Goal: Transaction & Acquisition: Subscribe to service/newsletter

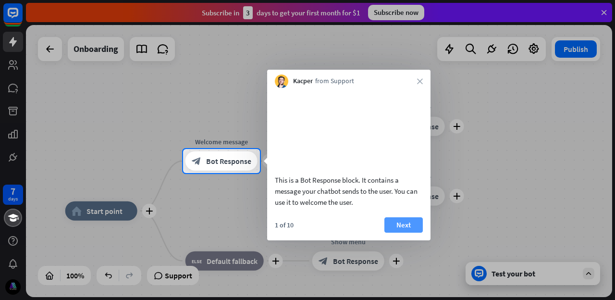
click at [407, 233] on button "Next" at bounding box center [403, 224] width 38 height 15
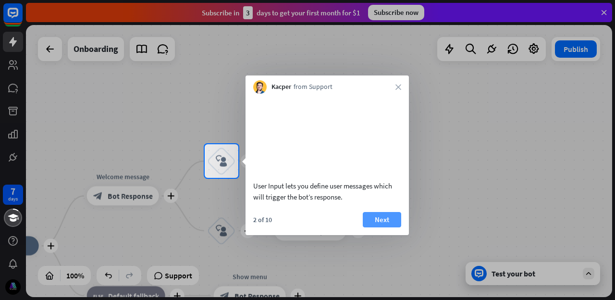
click at [378, 227] on button "Next" at bounding box center [382, 219] width 38 height 15
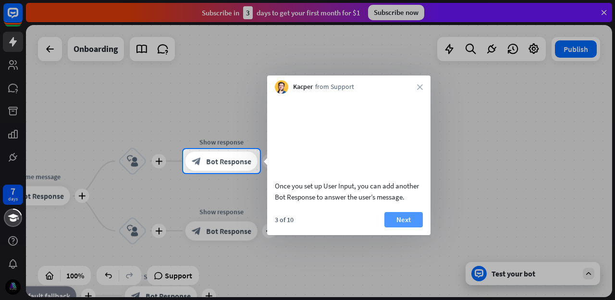
click at [407, 227] on button "Next" at bounding box center [403, 219] width 38 height 15
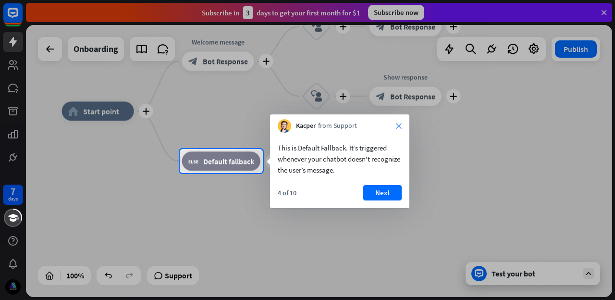
click at [400, 124] on icon "close" at bounding box center [399, 126] width 6 height 6
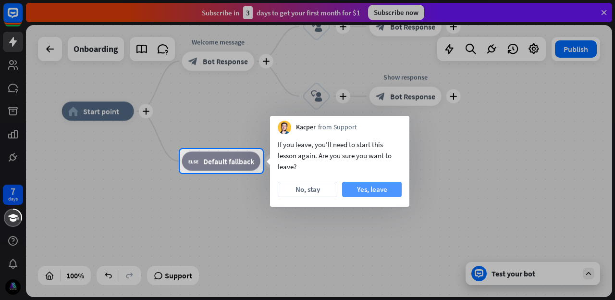
click at [361, 190] on button "Yes, leave" at bounding box center [372, 189] width 60 height 15
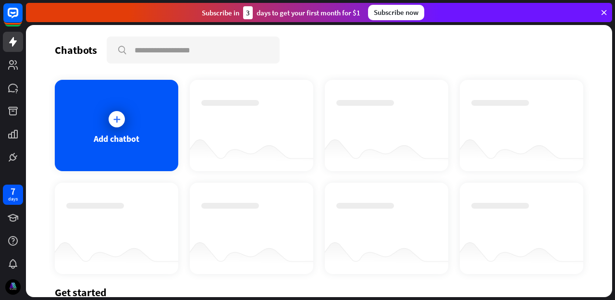
click at [396, 14] on div "Subscribe now" at bounding box center [396, 12] width 56 height 15
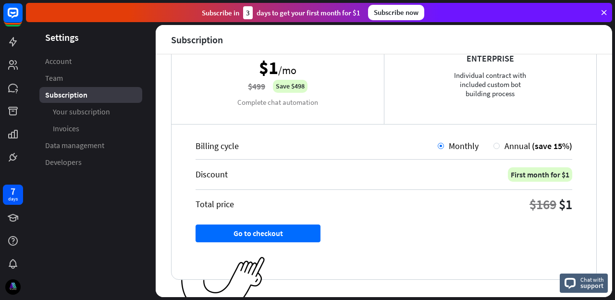
scroll to position [186, 0]
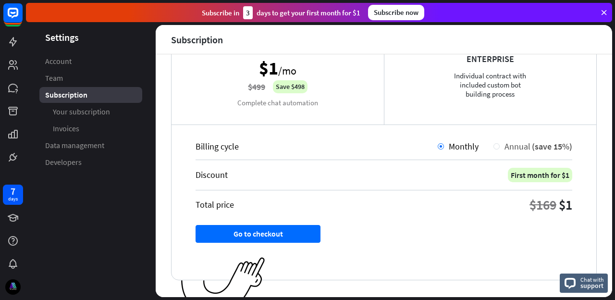
click at [515, 148] on span "Annual" at bounding box center [518, 146] width 26 height 11
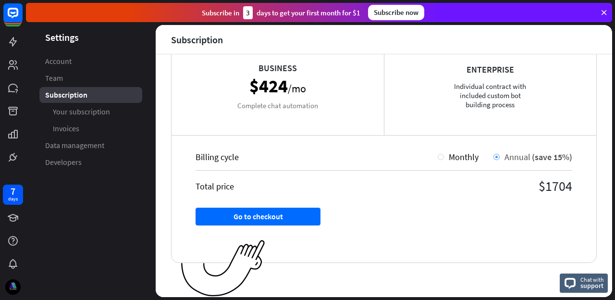
scroll to position [175, 0]
click at [515, 148] on div "Billing cycle Monthly Annual (save 15%) Total price $1704 Go to checkout" at bounding box center [384, 199] width 425 height 128
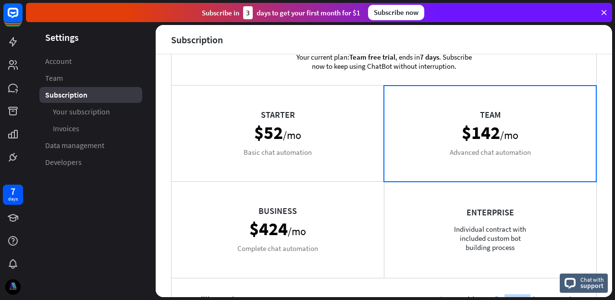
scroll to position [0, 0]
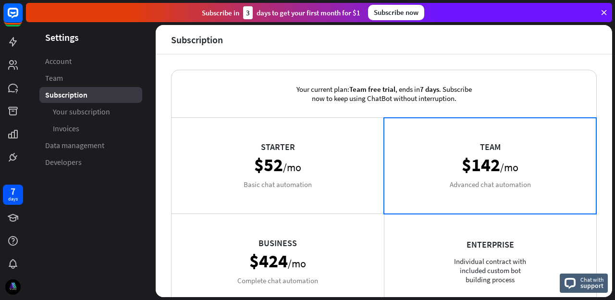
click at [316, 179] on div "Starter $52 /mo Basic chat automation" at bounding box center [278, 165] width 212 height 96
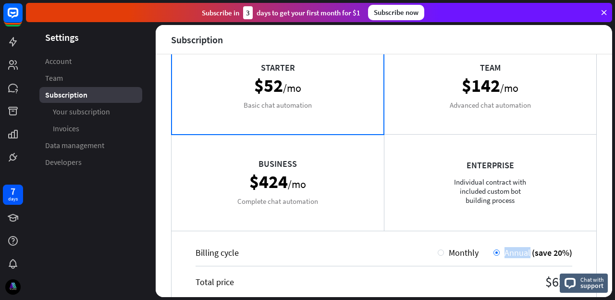
scroll to position [175, 0]
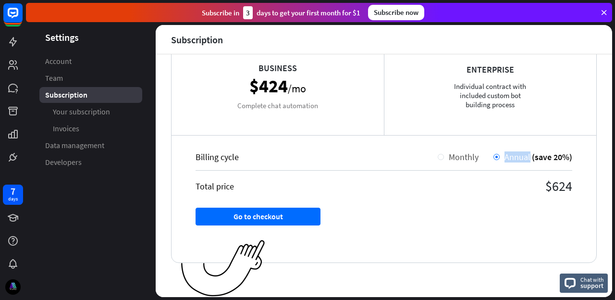
click at [444, 157] on div "Monthly" at bounding box center [461, 156] width 35 height 11
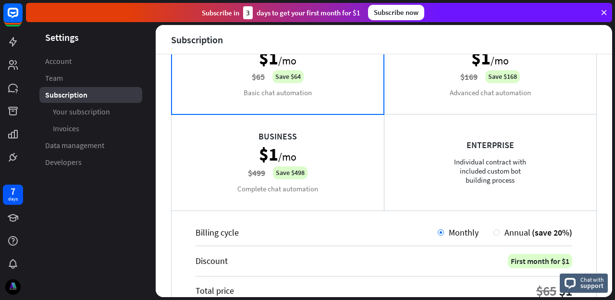
scroll to position [112, 0]
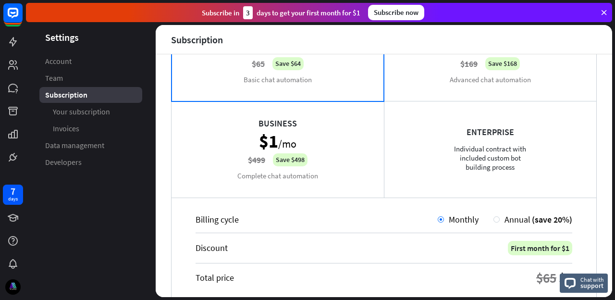
click at [312, 145] on div "Business $1 /mo $499 Save $498 Complete chat automation" at bounding box center [278, 149] width 212 height 96
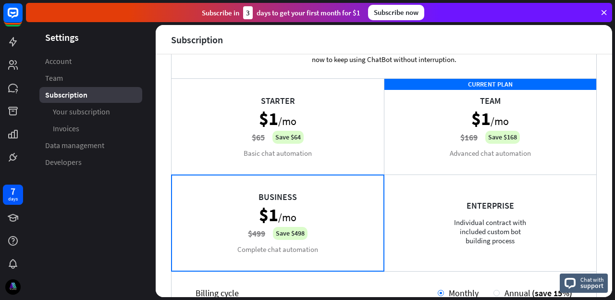
scroll to position [31, 0]
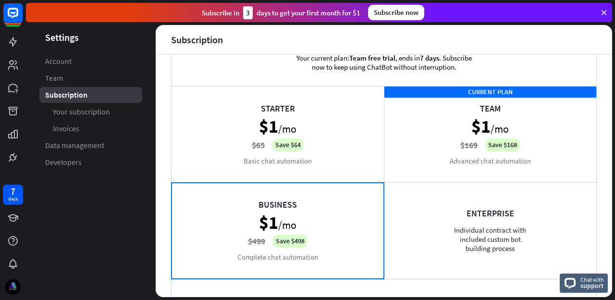
click at [312, 145] on div "Starter $1 /mo $65 Save $64 Basic chat automation" at bounding box center [278, 134] width 212 height 96
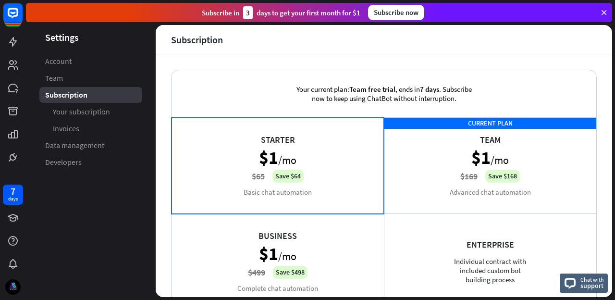
scroll to position [3, 0]
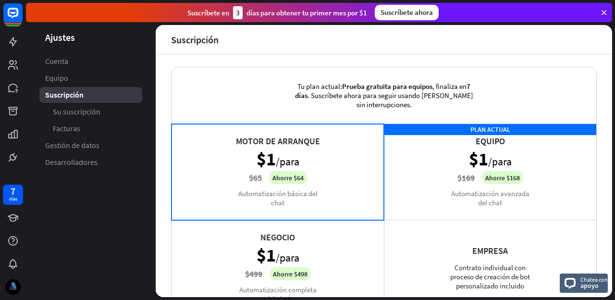
click at [373, 91] on font ". Suscríbete ahora para seguir usando [PERSON_NAME] sin interrupciones." at bounding box center [391, 100] width 166 height 18
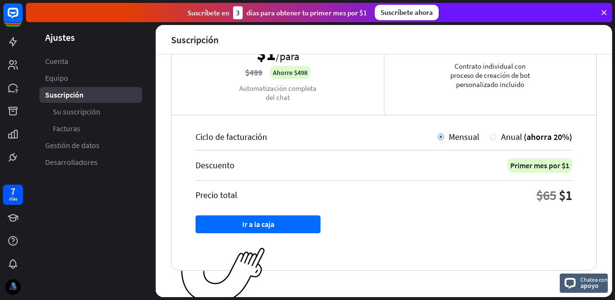
scroll to position [212, 0]
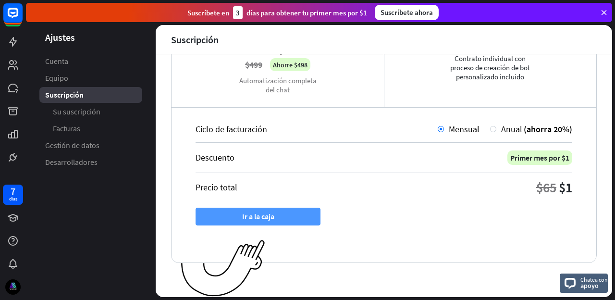
click at [310, 213] on button "Ir a la caja" at bounding box center [258, 217] width 125 height 18
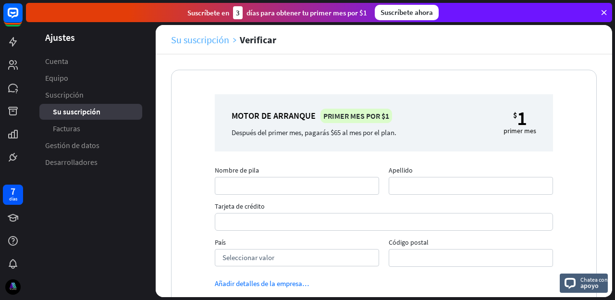
click at [193, 38] on font "Su suscripción" at bounding box center [200, 40] width 58 height 12
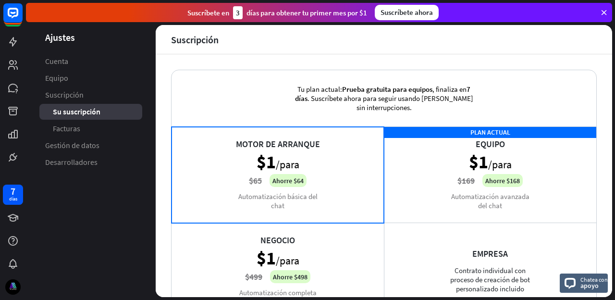
click at [309, 154] on div "Motor de arranque $1 /para $65 Ahorre $64 Automatización básica del chat" at bounding box center [278, 174] width 212 height 96
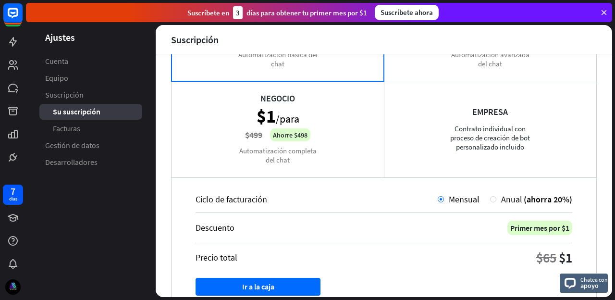
scroll to position [126, 0]
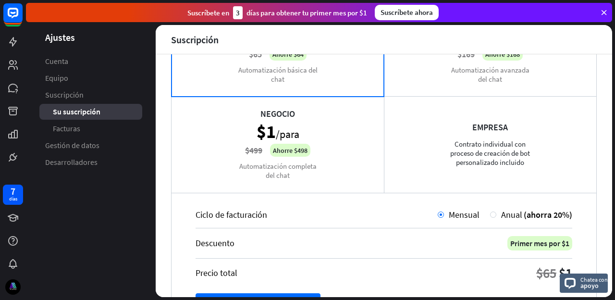
click at [438, 130] on div "Empresa Contrato individual con proceso de creación de bot personalizado inclui…" at bounding box center [490, 144] width 212 height 96
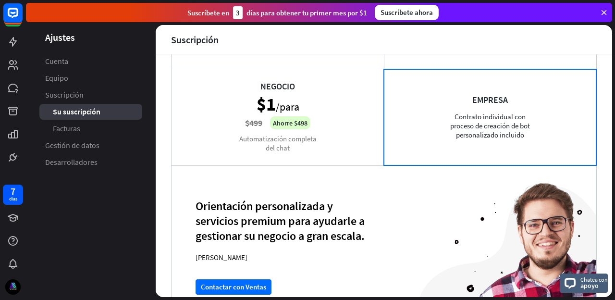
scroll to position [153, 0]
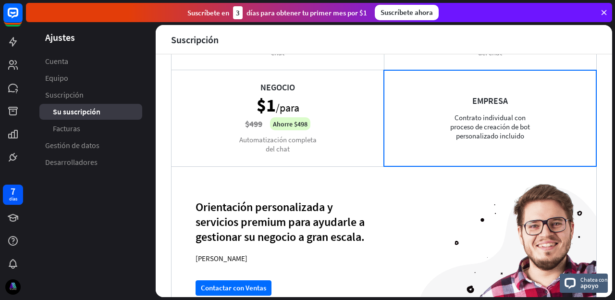
click at [334, 121] on div "Negocio $1 /para $499 Ahorre $498 Automatización completa del chat" at bounding box center [278, 118] width 212 height 96
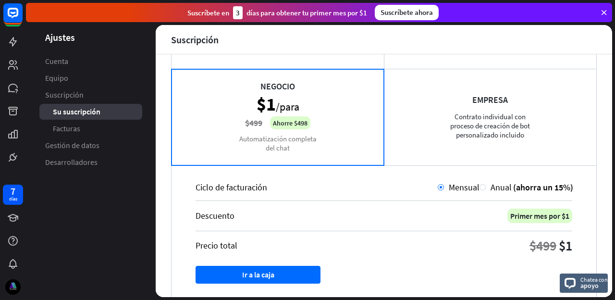
scroll to position [145, 0]
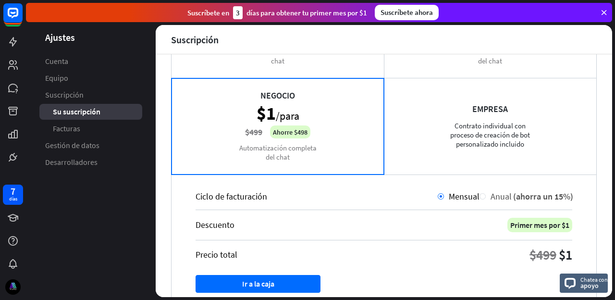
click at [493, 198] on font "Anual" at bounding box center [501, 196] width 21 height 11
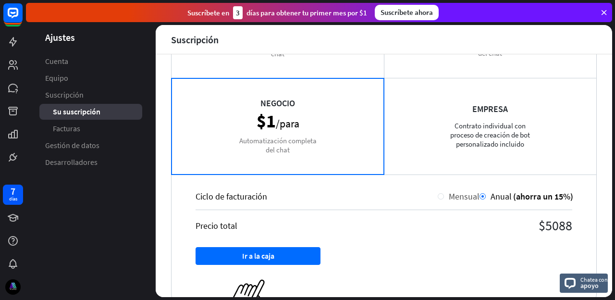
click at [456, 196] on font "Mensual" at bounding box center [464, 196] width 31 height 11
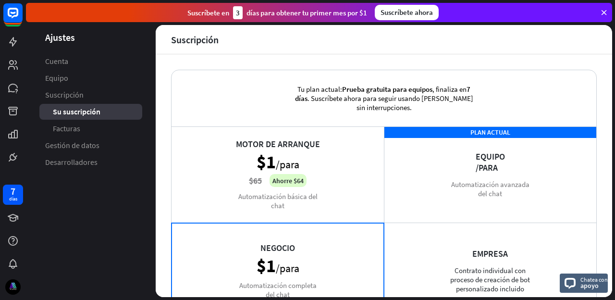
click at [316, 158] on div "Motor de arranque $1 /para $65 Ahorre $64 Automatización básica del chat" at bounding box center [278, 174] width 212 height 96
click at [58, 63] on font "Cuenta" at bounding box center [56, 61] width 23 height 10
click at [72, 66] on link "Cuenta" at bounding box center [90, 61] width 103 height 16
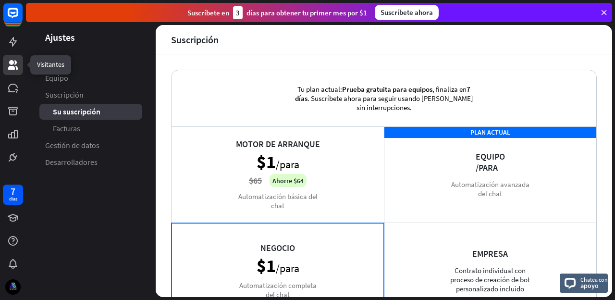
click at [4, 70] on link at bounding box center [13, 65] width 20 height 20
click at [15, 39] on icon at bounding box center [13, 42] width 12 height 12
click at [69, 35] on font "Ajustes" at bounding box center [60, 37] width 30 height 12
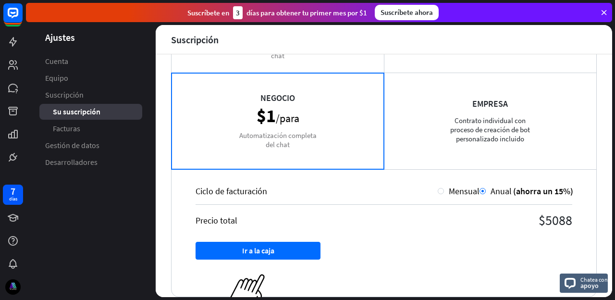
scroll to position [184, 0]
